Goal: Find specific page/section: Find specific page/section

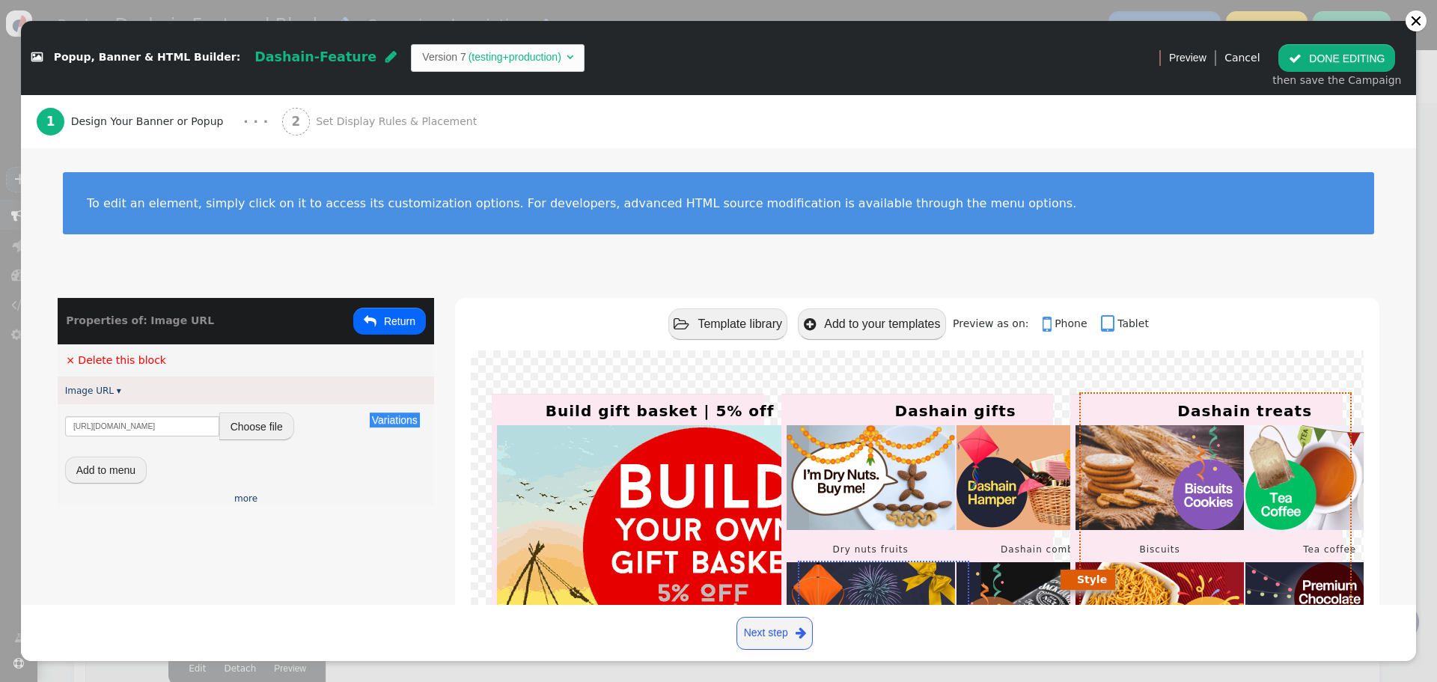
scroll to position [174, 0]
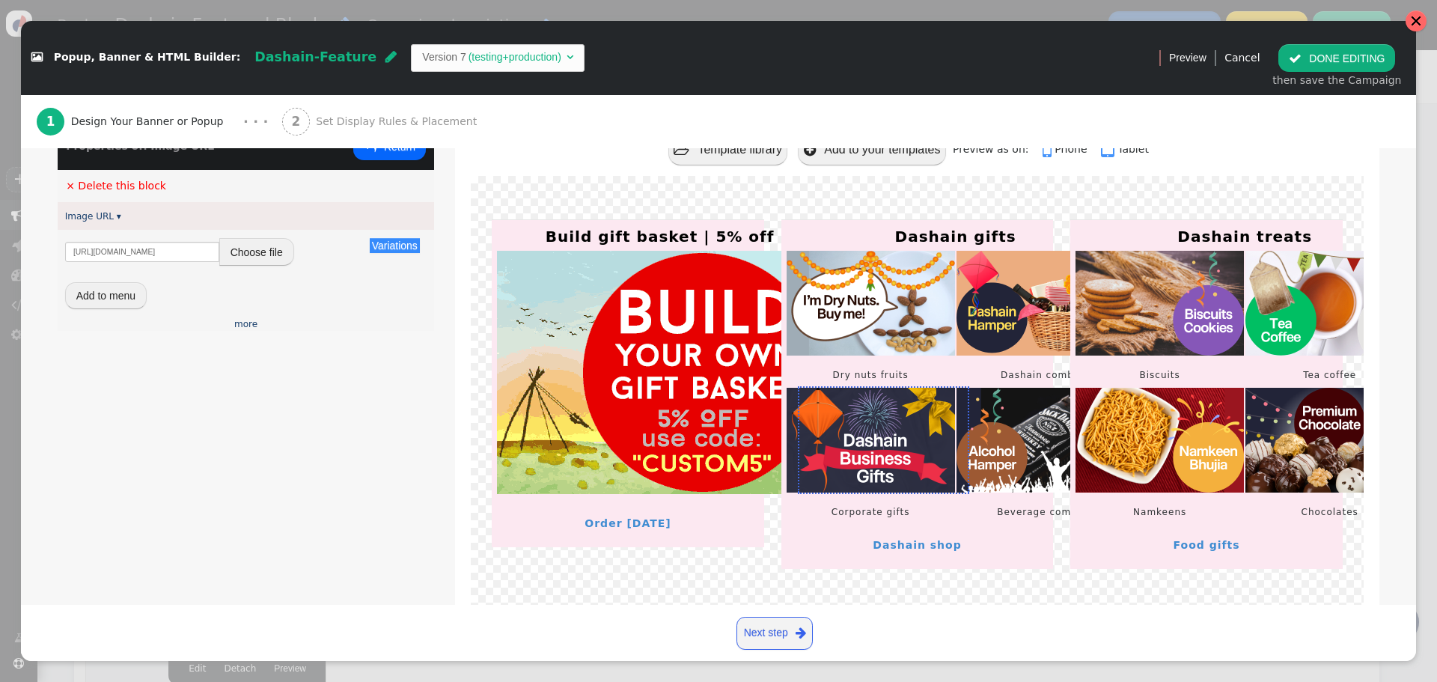
drag, startPoint x: 1418, startPoint y: 27, endPoint x: 795, endPoint y: 51, distance: 623.8
click at [1418, 27] on div at bounding box center [1415, 20] width 21 height 21
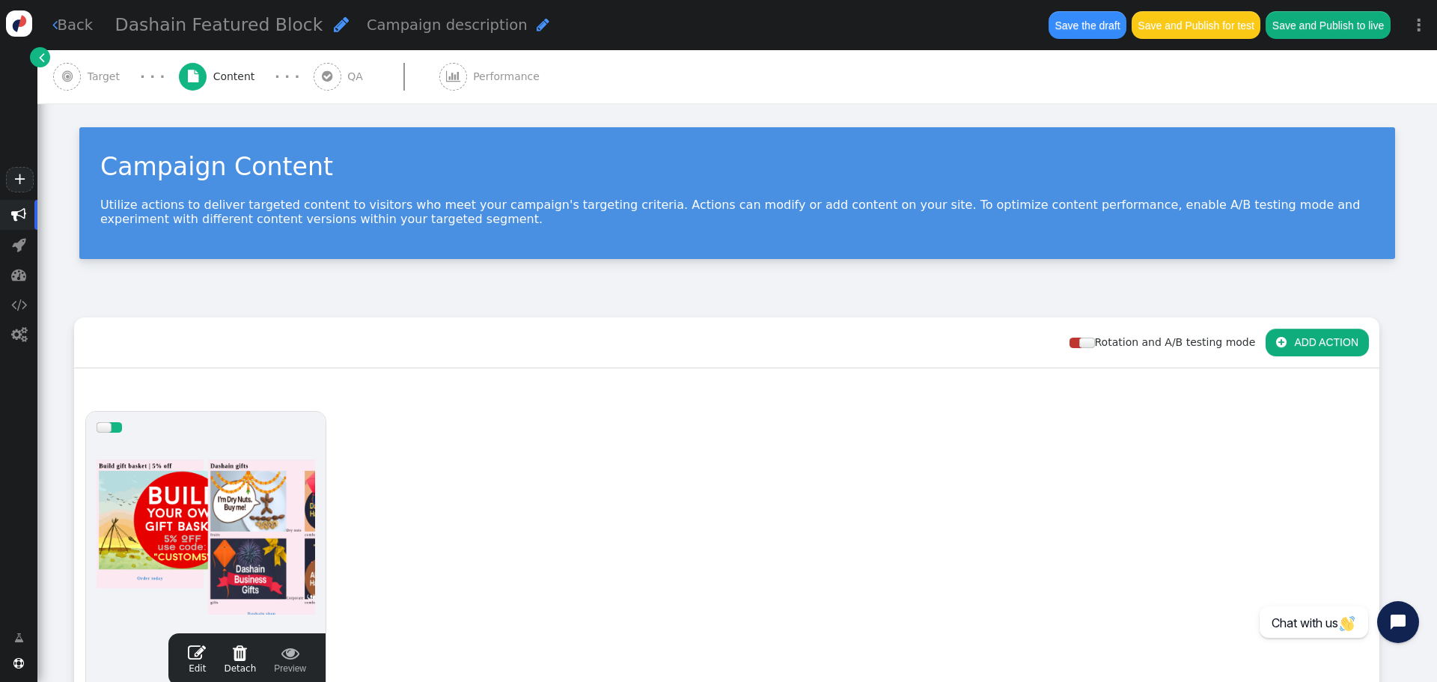
click at [65, 20] on link " Back" at bounding box center [72, 25] width 41 height 22
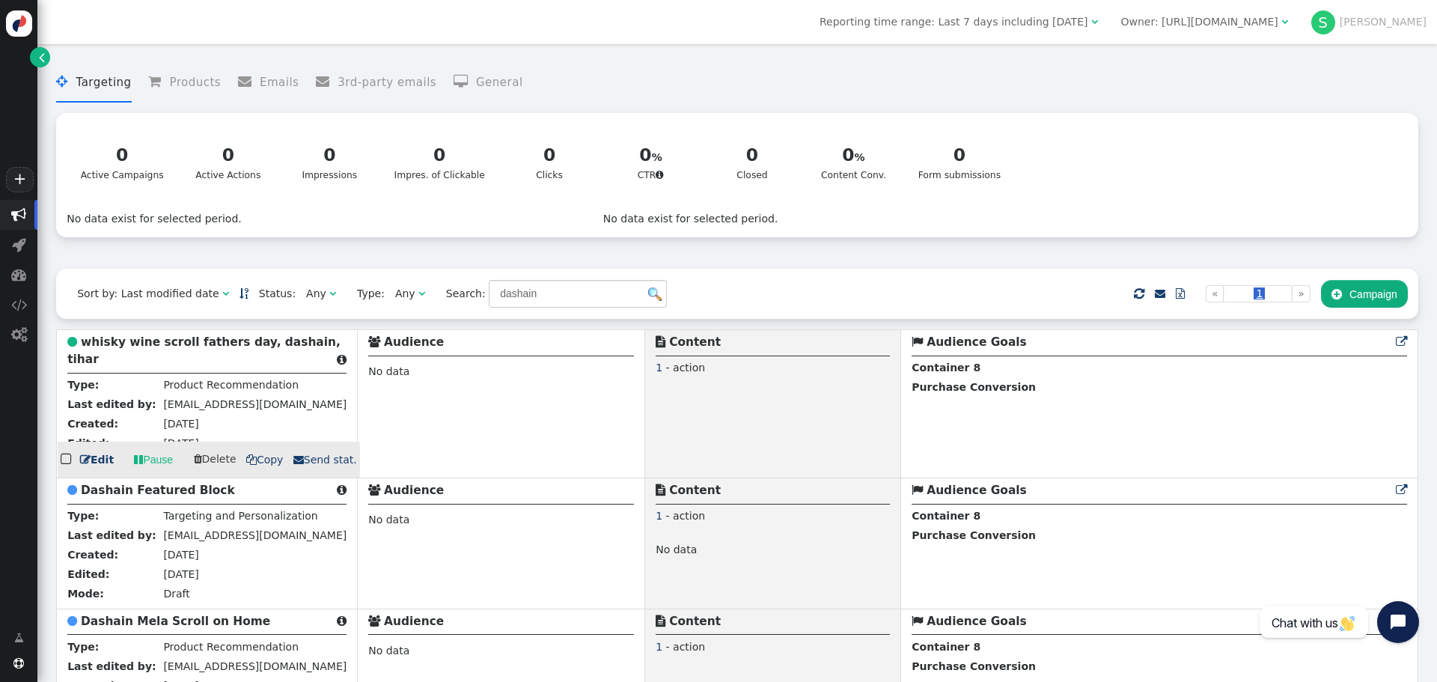
drag, startPoint x: 174, startPoint y: 349, endPoint x: 54, endPoint y: 364, distance: 120.6
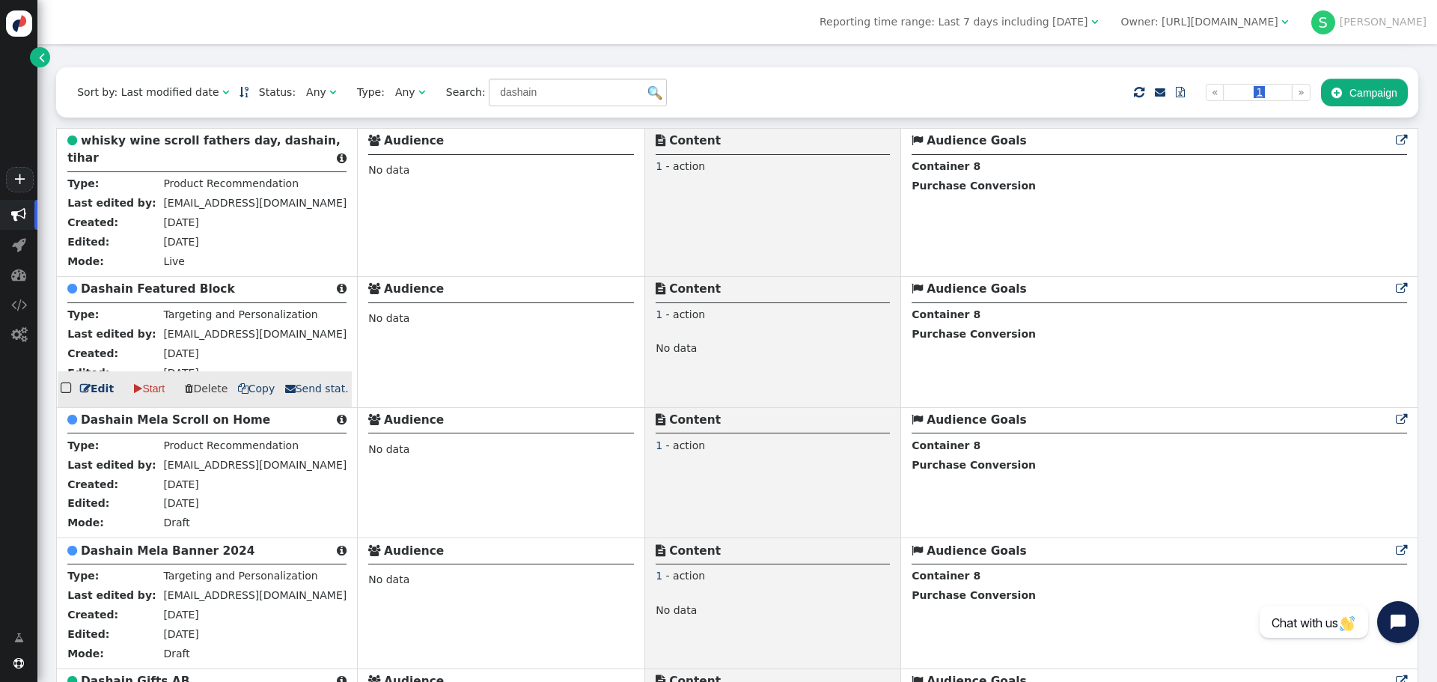
scroll to position [224, 0]
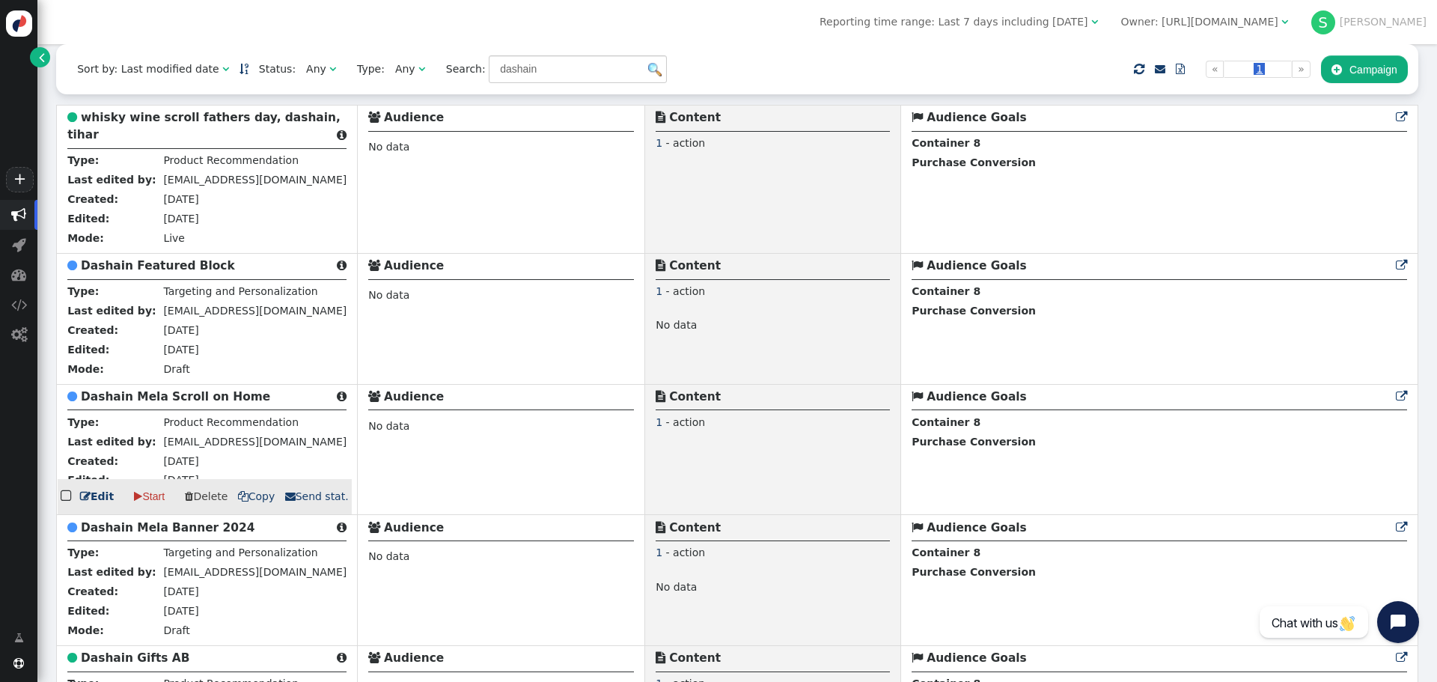
click at [208, 399] on b "Dashain Mela Scroll on Home" at bounding box center [175, 396] width 189 height 13
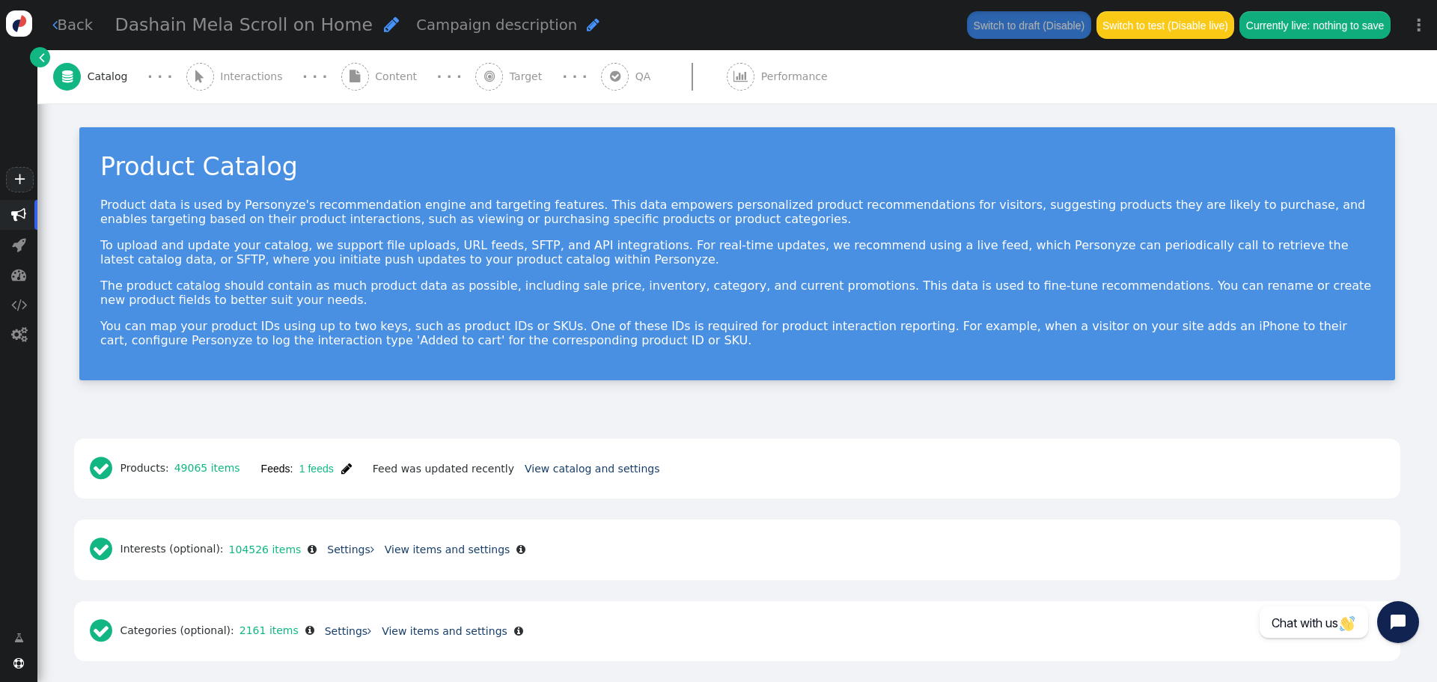
click at [375, 80] on span "Content" at bounding box center [399, 77] width 48 height 16
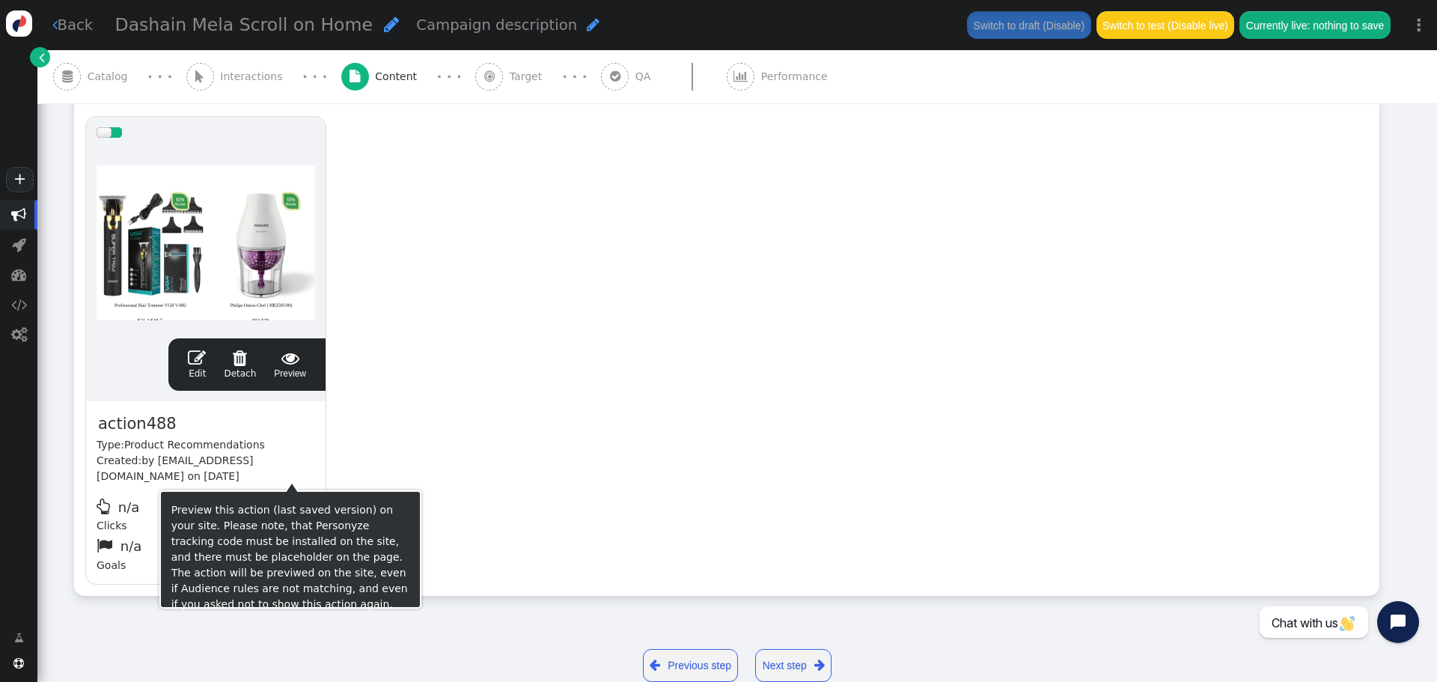
scroll to position [224, 0]
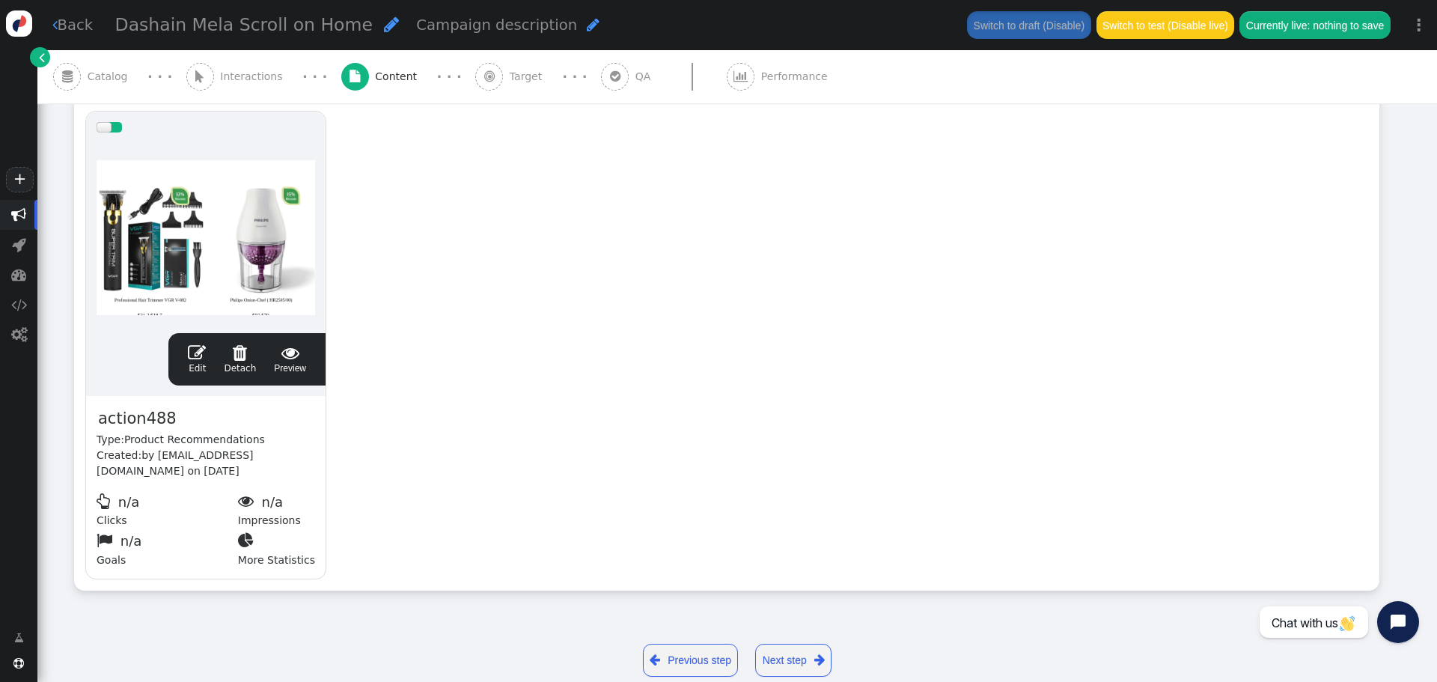
click at [244, 253] on div at bounding box center [206, 233] width 219 height 180
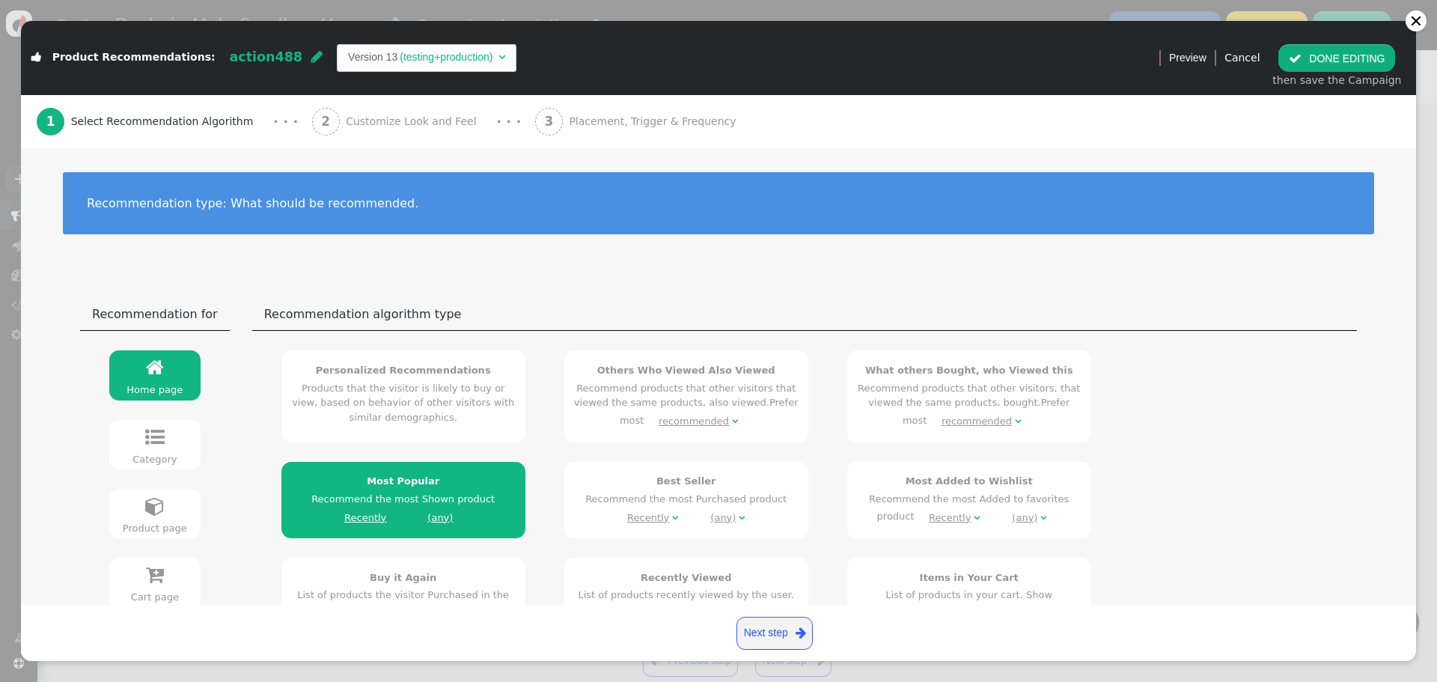
click at [411, 125] on span "Customize Look and Feel" at bounding box center [414, 122] width 137 height 16
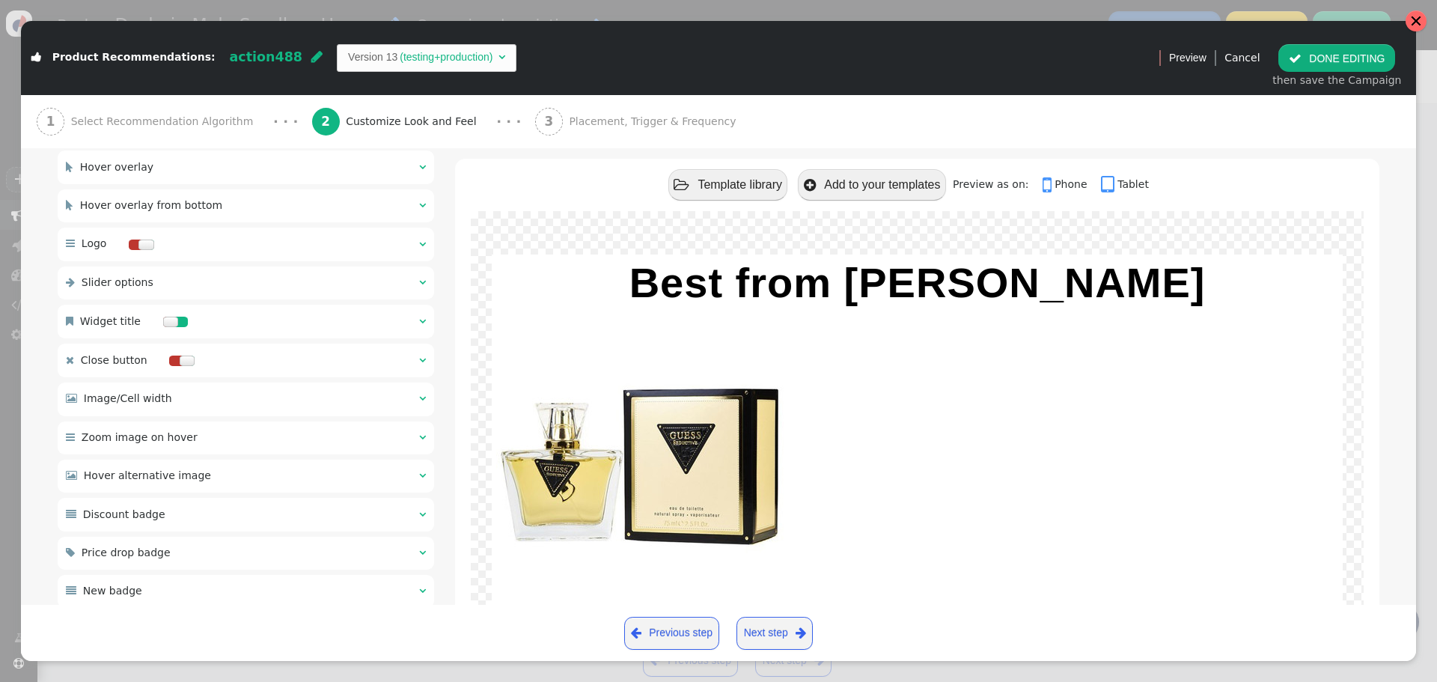
click at [1411, 24] on div at bounding box center [1416, 21] width 12 height 12
